Goal: Use online tool/utility: Use online tool/utility

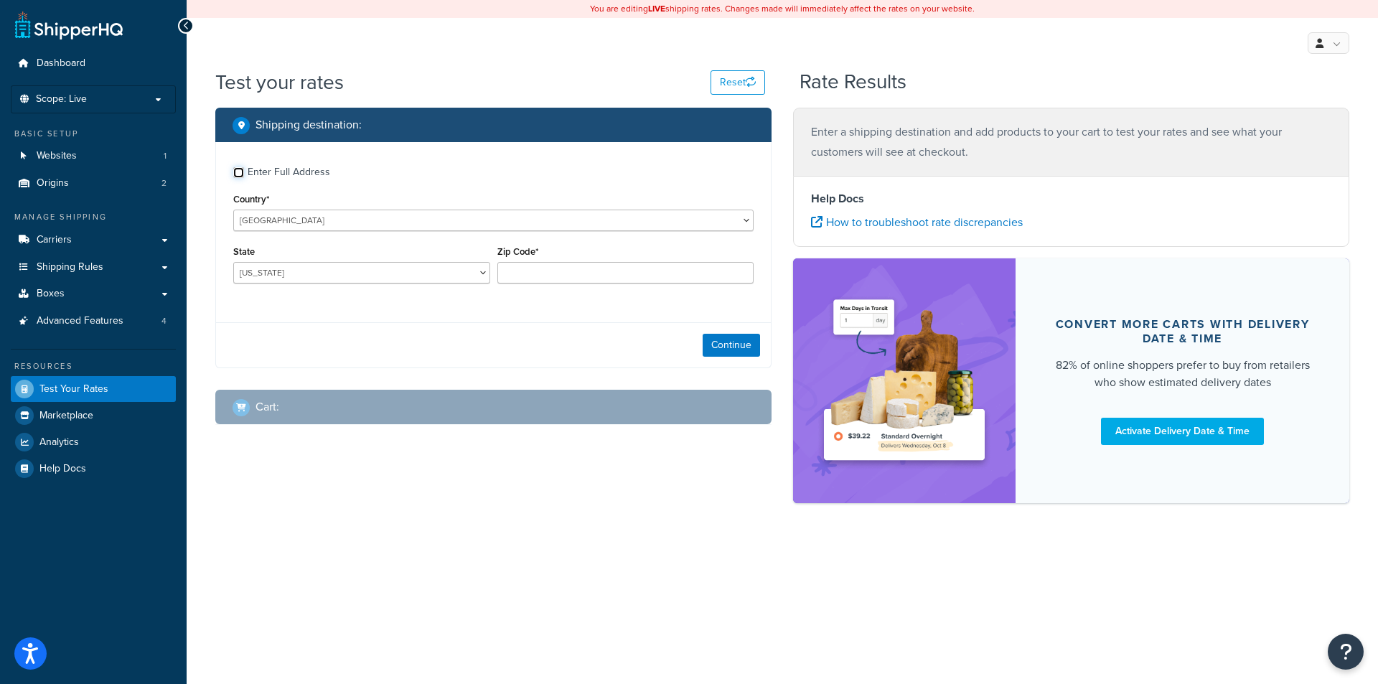
click at [238, 174] on input "Enter Full Address" at bounding box center [238, 172] width 11 height 11
checkbox input "true"
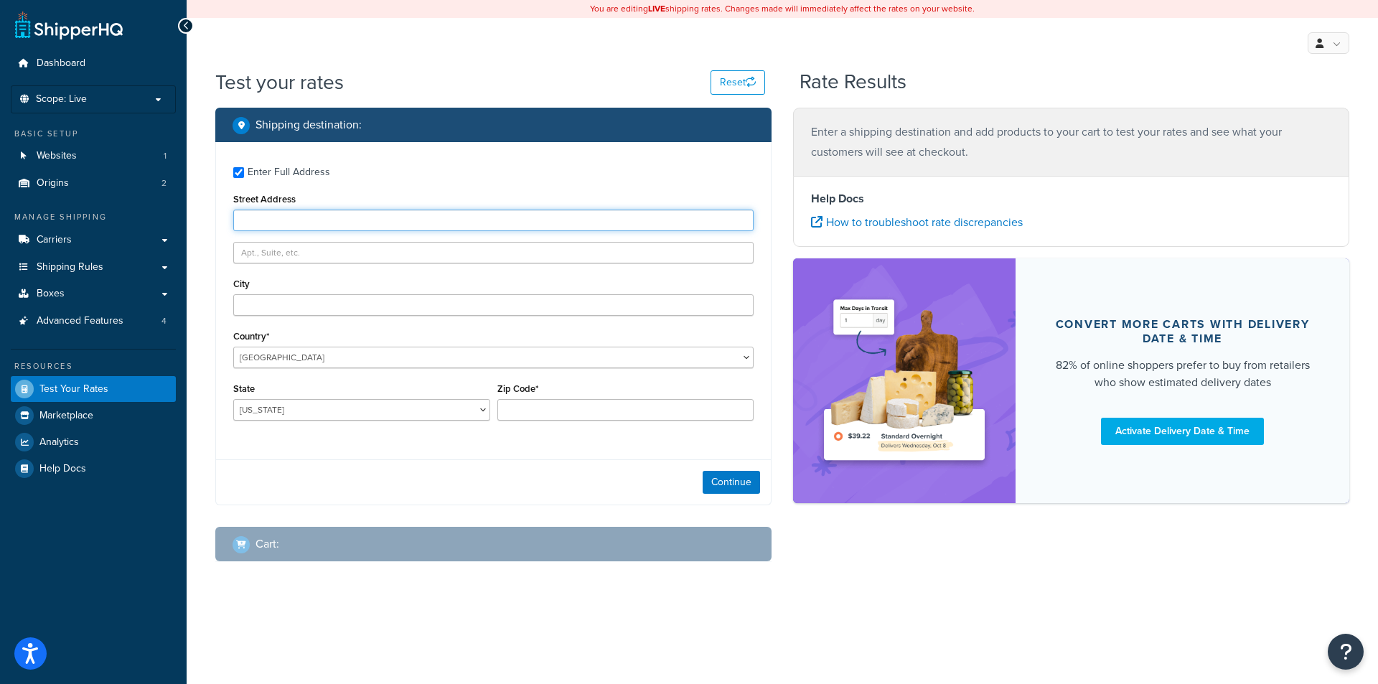
click at [256, 217] on input "Street Address" at bounding box center [493, 221] width 520 height 22
type input "[STREET_ADDRESS]"
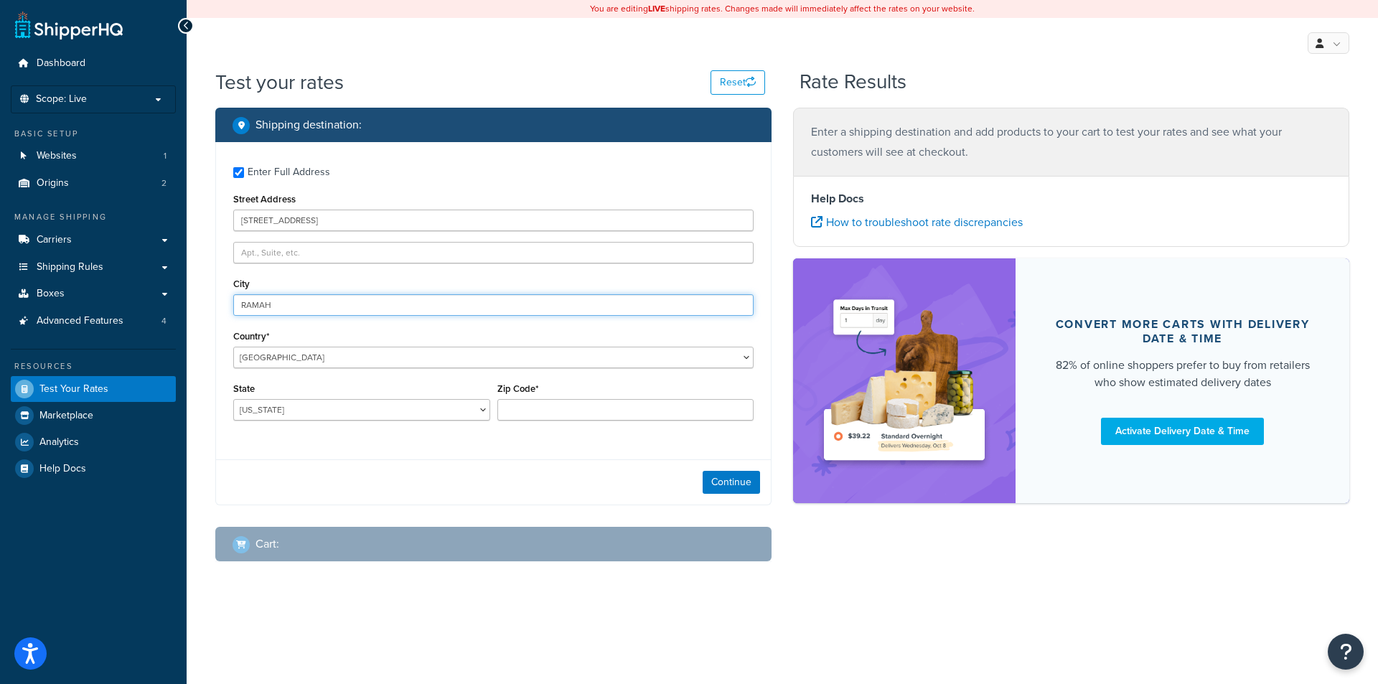
type input "RAMAH"
click at [486, 415] on select "[US_STATE] [US_STATE] [US_STATE] [US_STATE] [US_STATE] Armed Forces Americas Ar…" at bounding box center [361, 410] width 257 height 22
select select "CO"
click at [233, 399] on select "[US_STATE] [US_STATE] [US_STATE] [US_STATE] [US_STATE] Armed Forces Americas Ar…" at bounding box center [361, 410] width 257 height 22
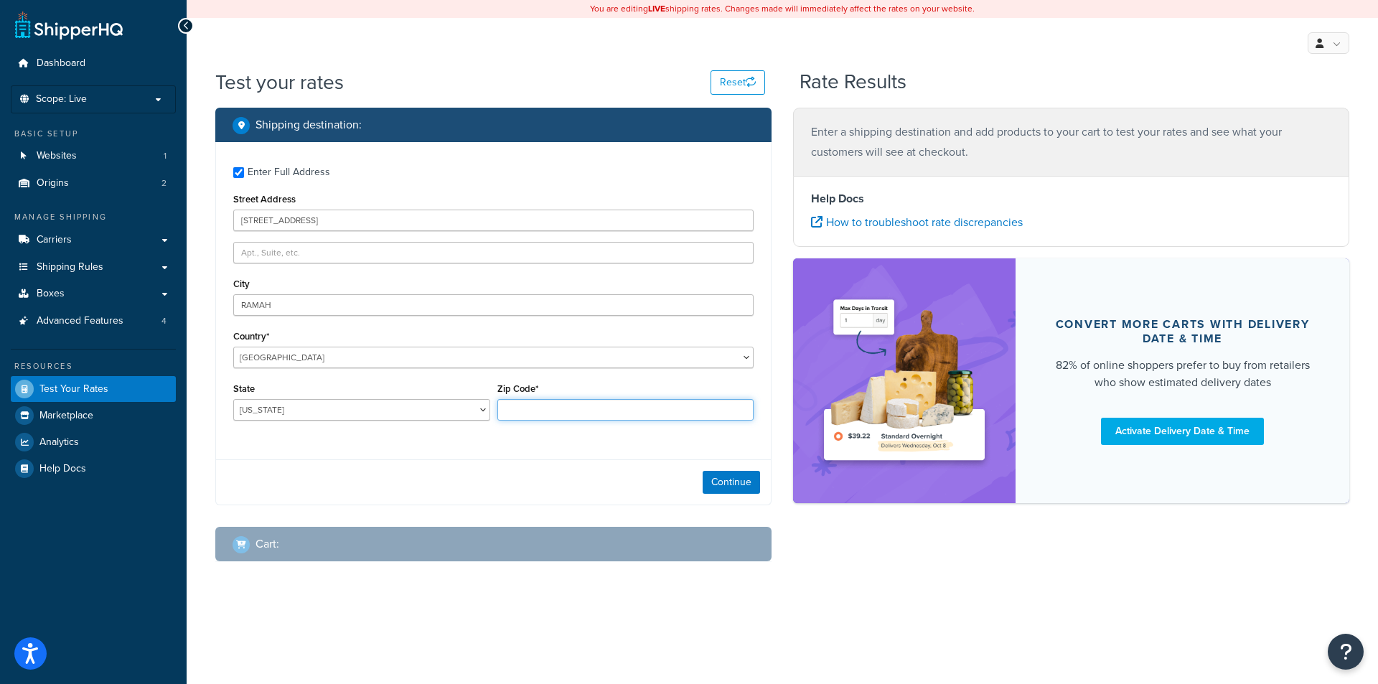
click at [540, 409] on input "Zip Code*" at bounding box center [625, 410] width 257 height 22
type input "80832"
click at [729, 484] on button "Continue" at bounding box center [731, 482] width 57 height 23
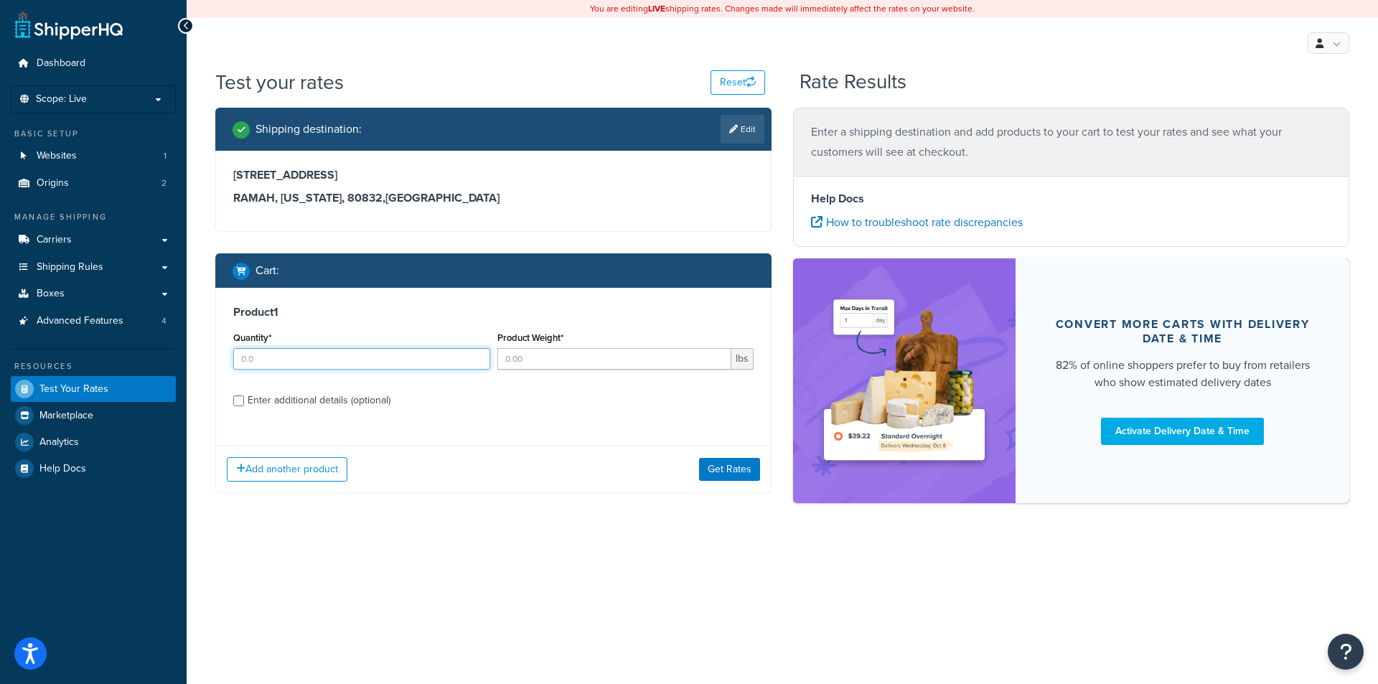
click at [302, 364] on input "Quantity*" at bounding box center [361, 359] width 257 height 22
type input "1"
click at [541, 357] on input "Product Weight*" at bounding box center [614, 359] width 235 height 22
type input "7"
click at [238, 402] on input "Enter additional details (optional)" at bounding box center [238, 401] width 11 height 11
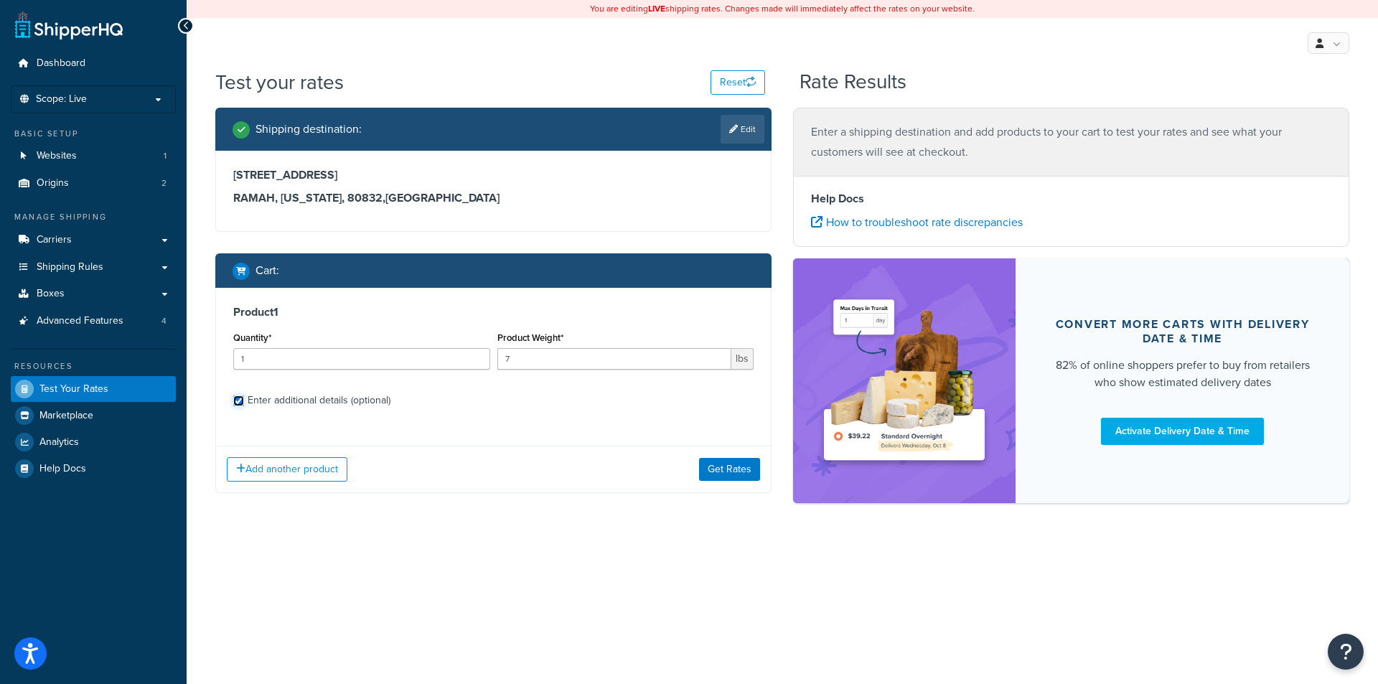
checkbox input "true"
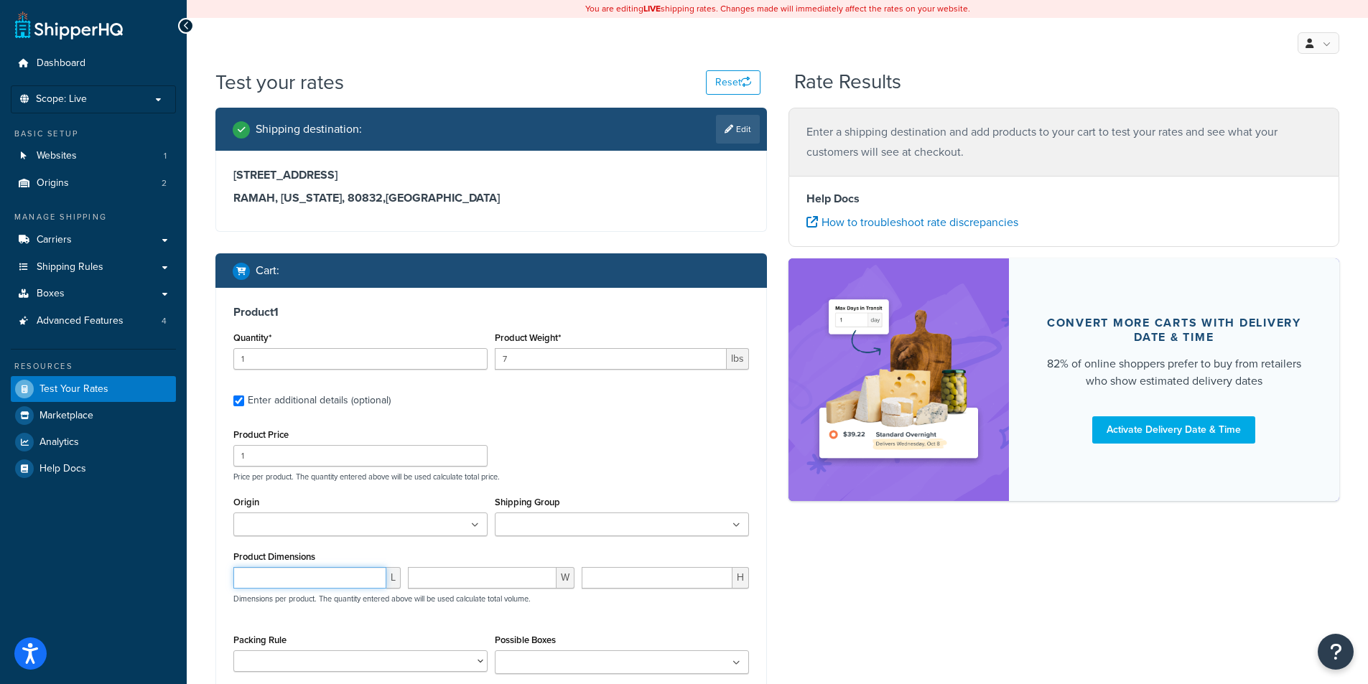
click at [271, 583] on input "number" at bounding box center [309, 578] width 153 height 22
type input "15"
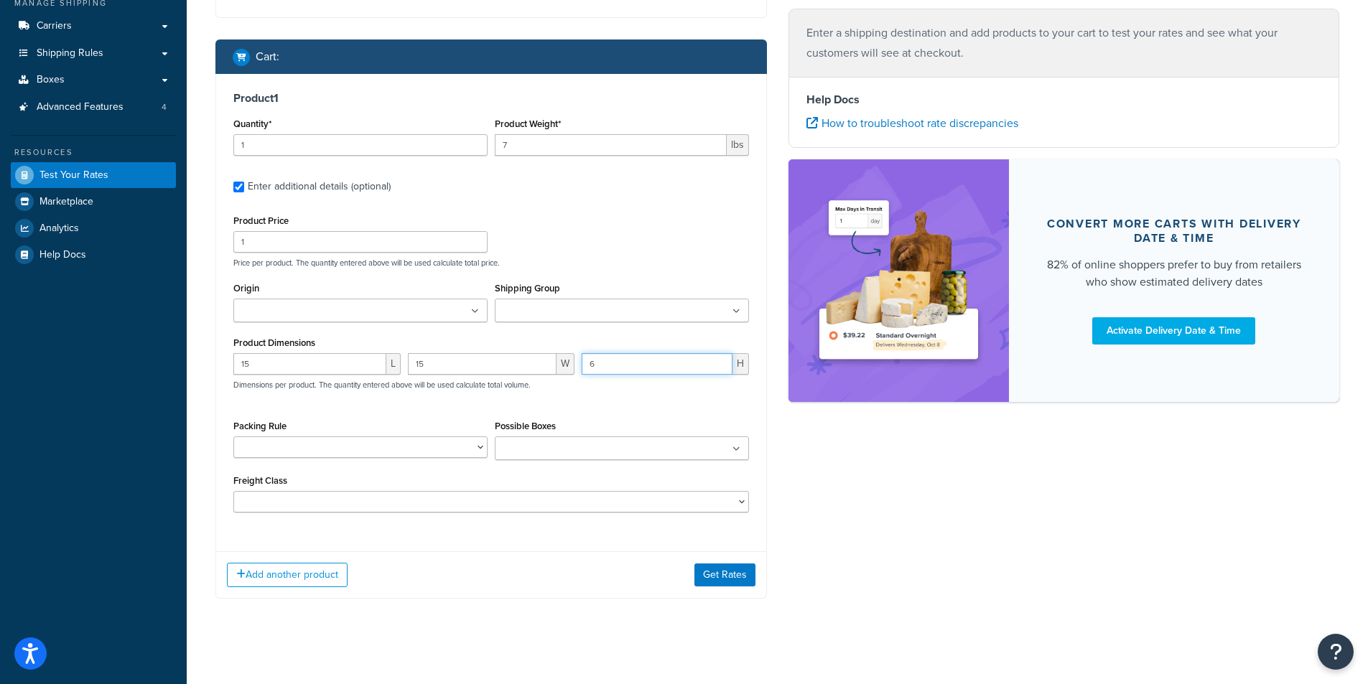
scroll to position [215, 0]
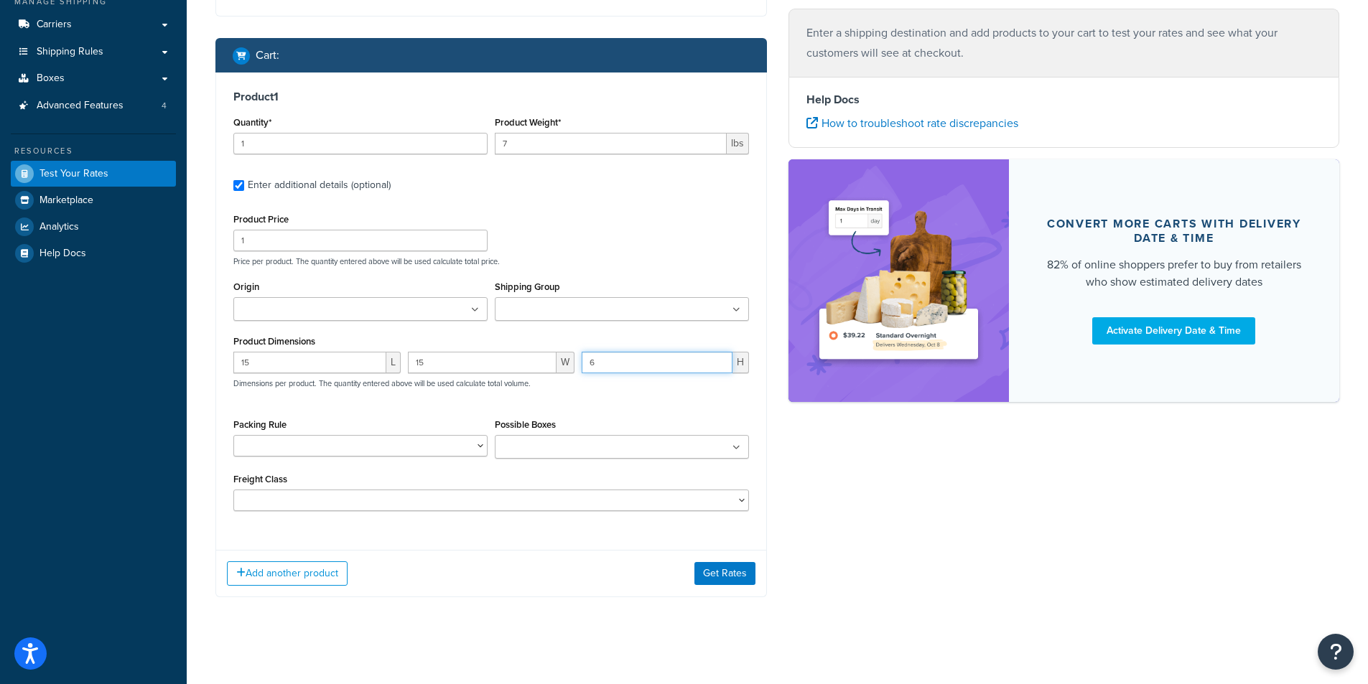
type input "6"
click at [477, 444] on select "1000-RENK1 1000-RENK1-72 1000-RENK2 200-14NV 200-36NV 202-36 202-36-HT 202-36NV…" at bounding box center [360, 446] width 254 height 22
select select "22335"
click at [233, 435] on select "1000-RENK1 1000-RENK1-72 1000-RENK2 200-14NV 200-36NV 202-36 202-36-HT 202-36NV…" at bounding box center [360, 446] width 254 height 22
click at [732, 576] on button "Get Rates" at bounding box center [724, 573] width 61 height 23
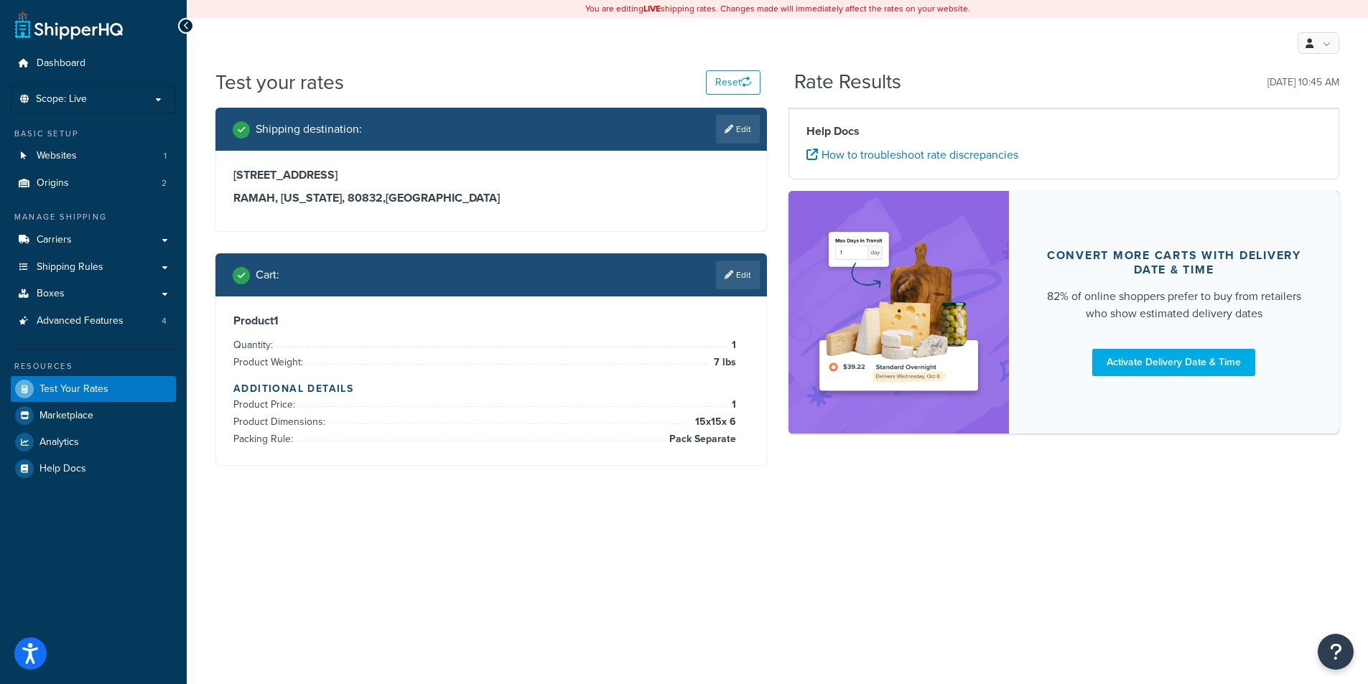
scroll to position [0, 0]
